Goal: Task Accomplishment & Management: Complete application form

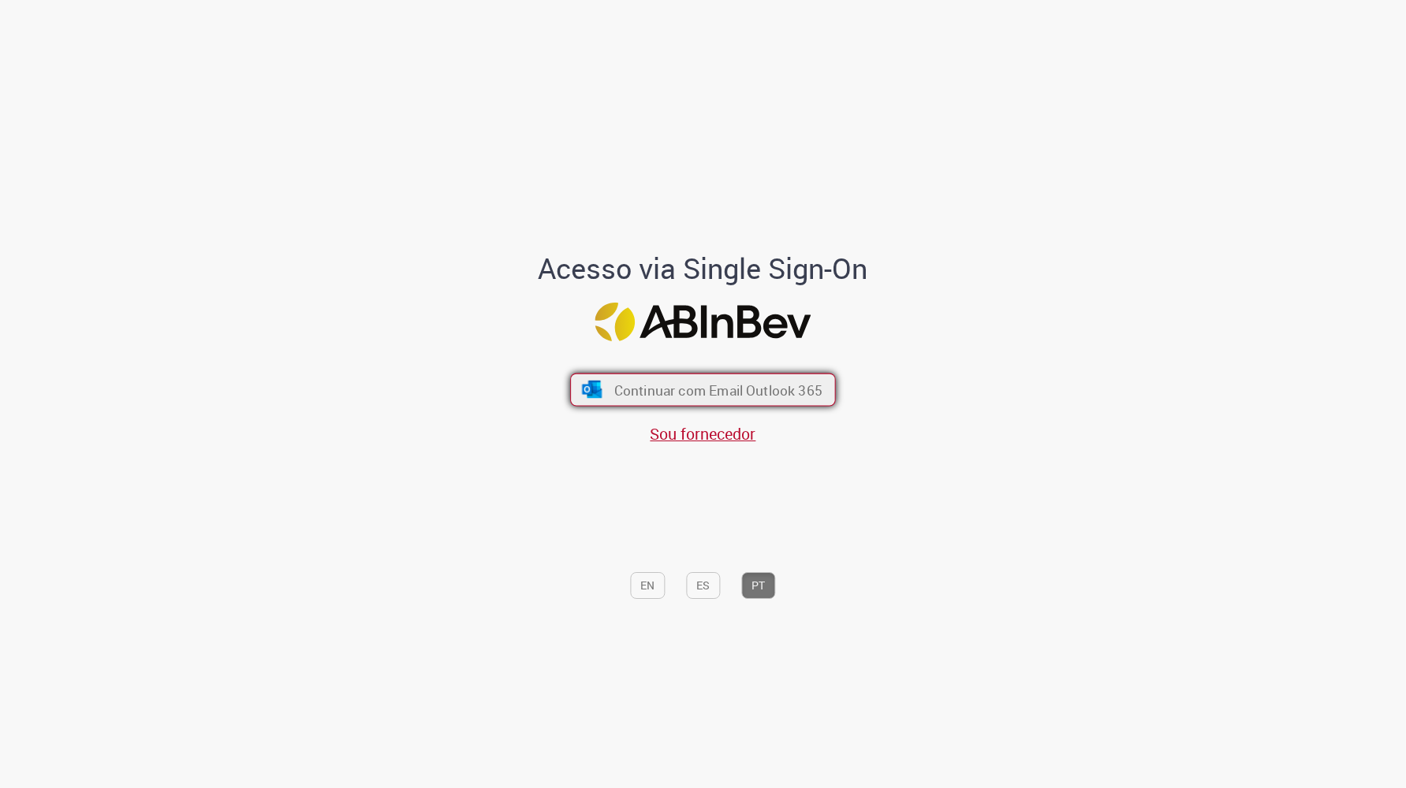
click at [661, 379] on button "Continuar com Email Outlook 365" at bounding box center [703, 390] width 266 height 33
click at [727, 368] on div "Continuar com Email Outlook 365 Sou fornecedor" at bounding box center [703, 401] width 260 height 88
click at [738, 373] on div "Continuar com Email Outlook 365 Sou fornecedor" at bounding box center [703, 401] width 260 height 88
click at [775, 378] on button "Continuar com Email Outlook 365" at bounding box center [703, 390] width 266 height 33
click at [633, 390] on span "Continuar com Email Outlook 365" at bounding box center [718, 390] width 208 height 18
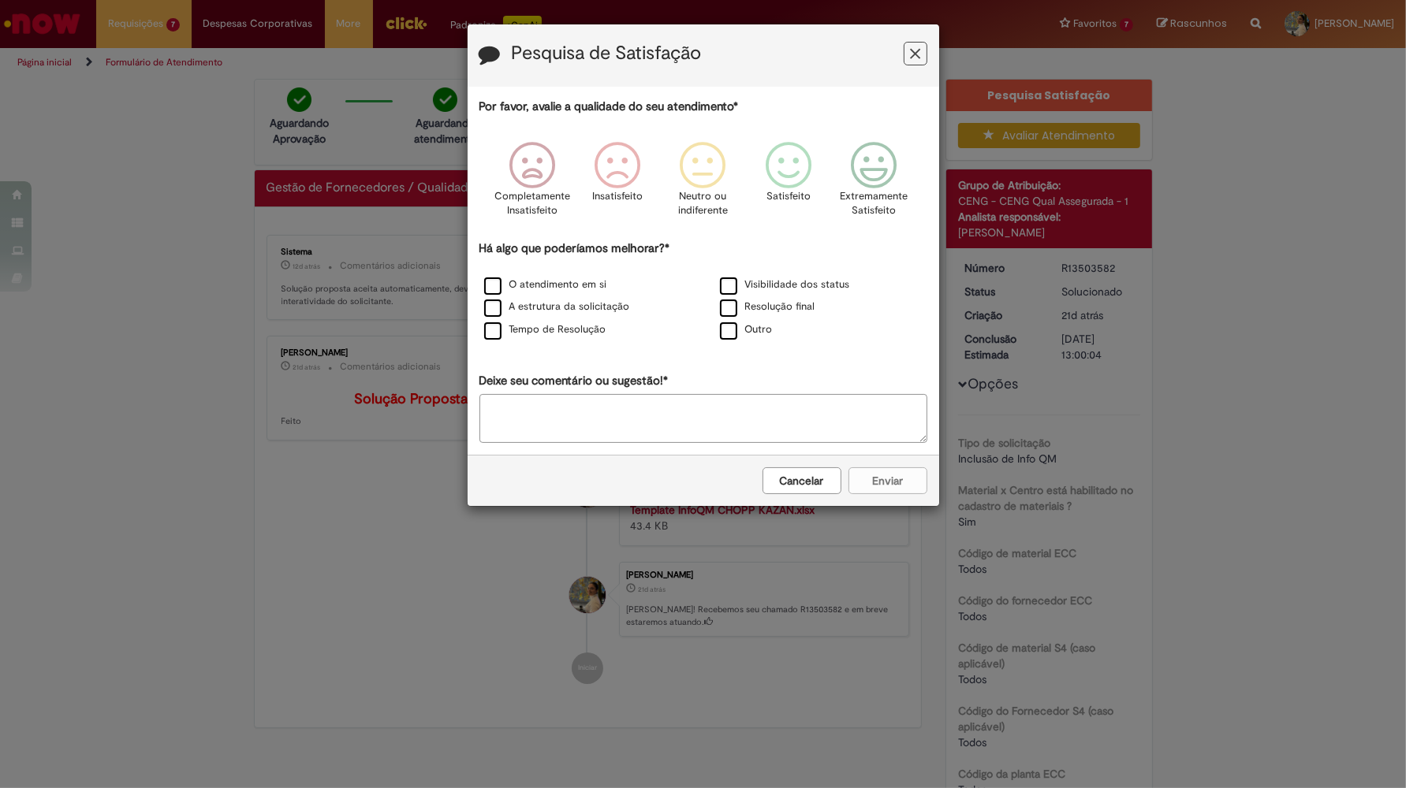
click at [799, 482] on button "Cancelar" at bounding box center [801, 480] width 79 height 27
